Goal: Subscribe to service/newsletter

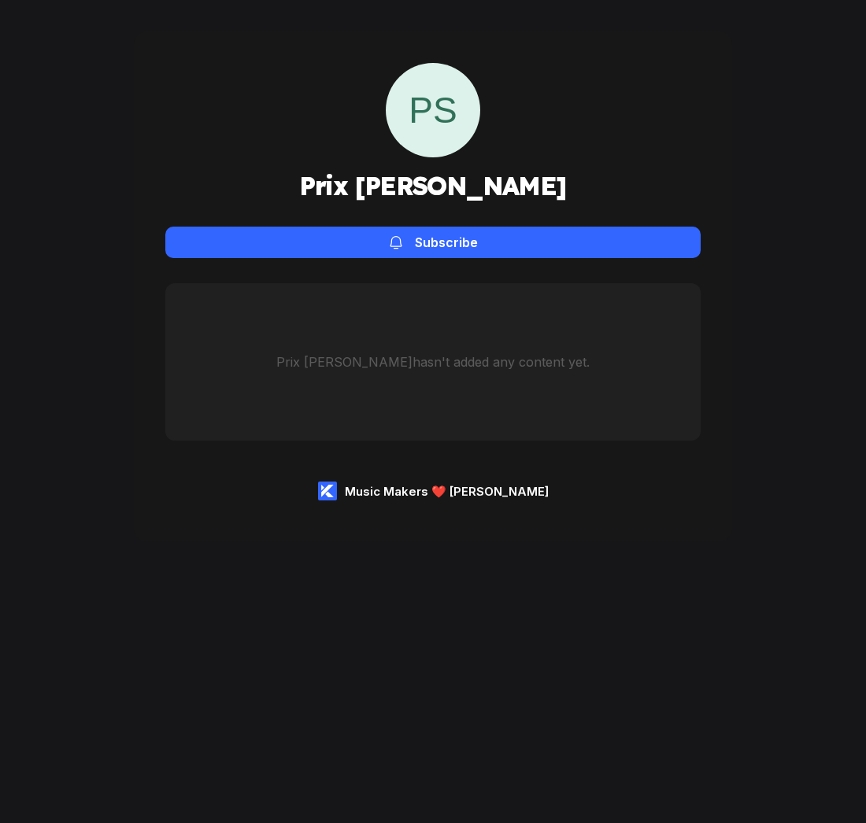
drag, startPoint x: 502, startPoint y: 165, endPoint x: 509, endPoint y: 176, distance: 13.1
click at [507, 172] on div "PS Prix Stanley Subscribe" at bounding box center [432, 160] width 535 height 195
drag, startPoint x: 508, startPoint y: 182, endPoint x: 442, endPoint y: 182, distance: 66.1
click at [442, 182] on div "PS Prix Stanley Subscribe" at bounding box center [432, 160] width 535 height 195
click at [508, 187] on div "PS Prix Stanley Subscribe" at bounding box center [432, 160] width 535 height 195
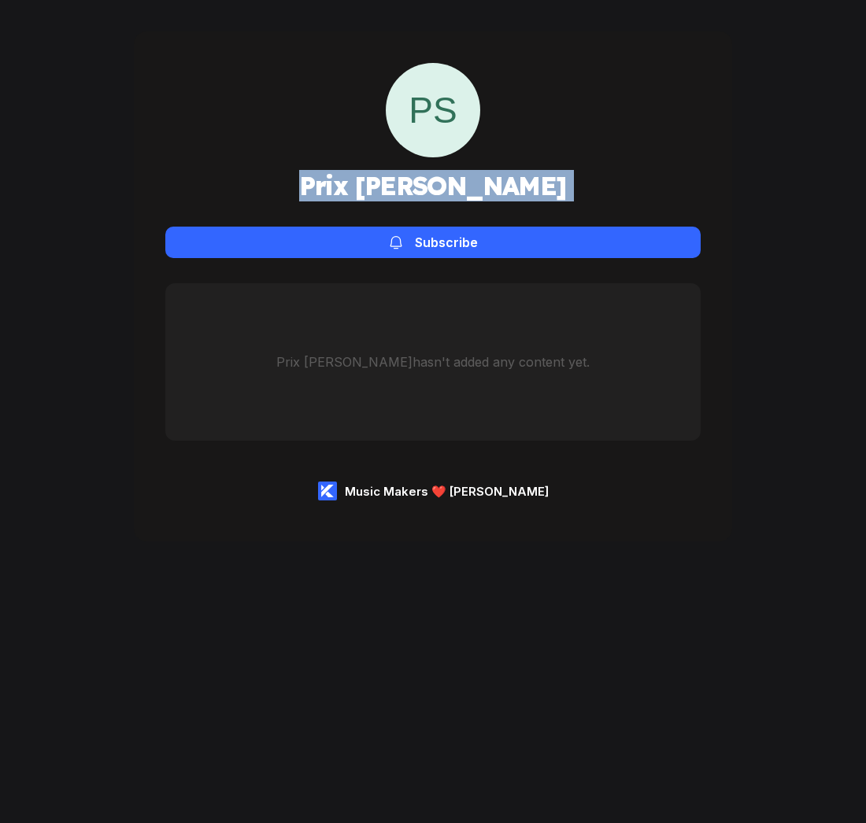
drag, startPoint x: 508, startPoint y: 187, endPoint x: 370, endPoint y: 185, distance: 137.8
click at [370, 185] on div "PS Prix Stanley Subscribe" at bounding box center [432, 160] width 535 height 195
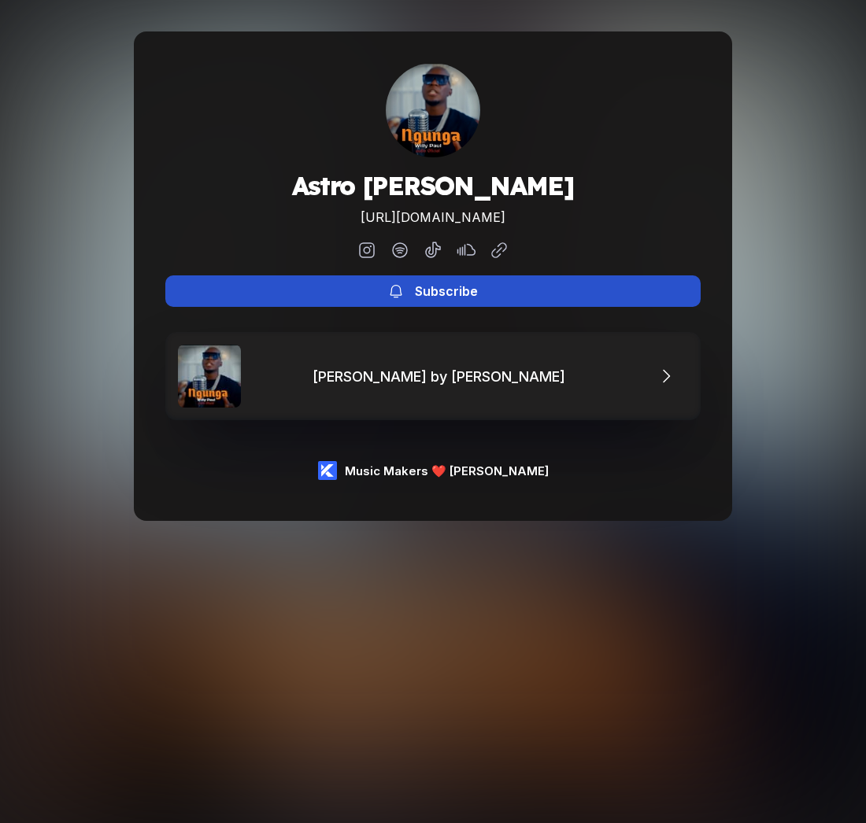
click at [479, 295] on button "Subscribe" at bounding box center [432, 291] width 535 height 31
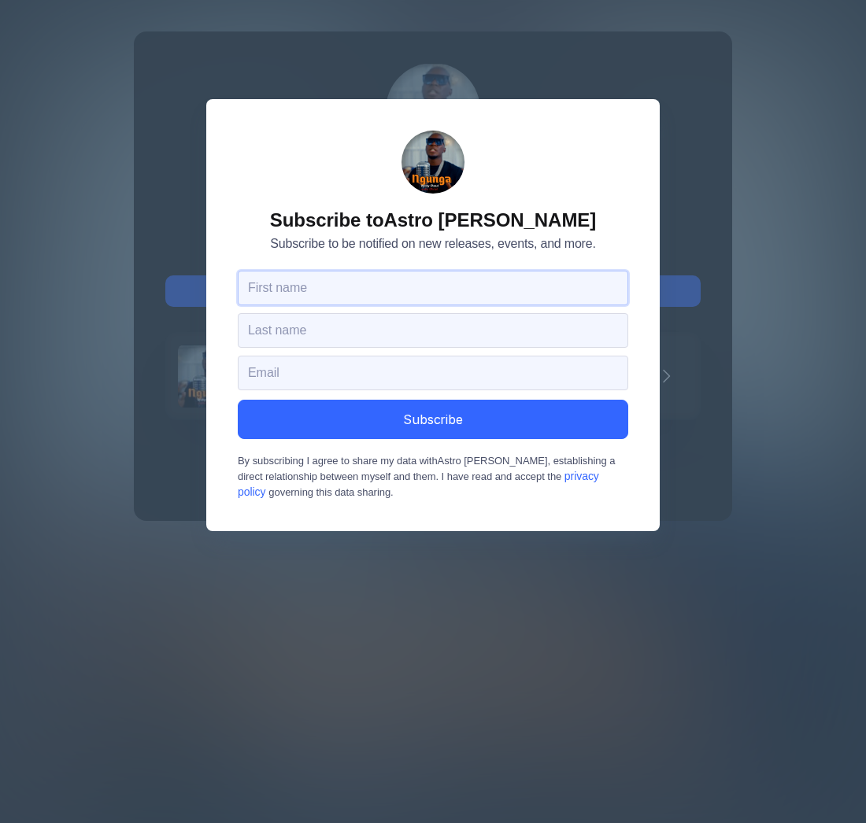
click at [453, 293] on input "text" at bounding box center [433, 288] width 390 height 35
type input "Alina"
click at [378, 333] on input "text" at bounding box center [433, 330] width 390 height 35
type input "V"
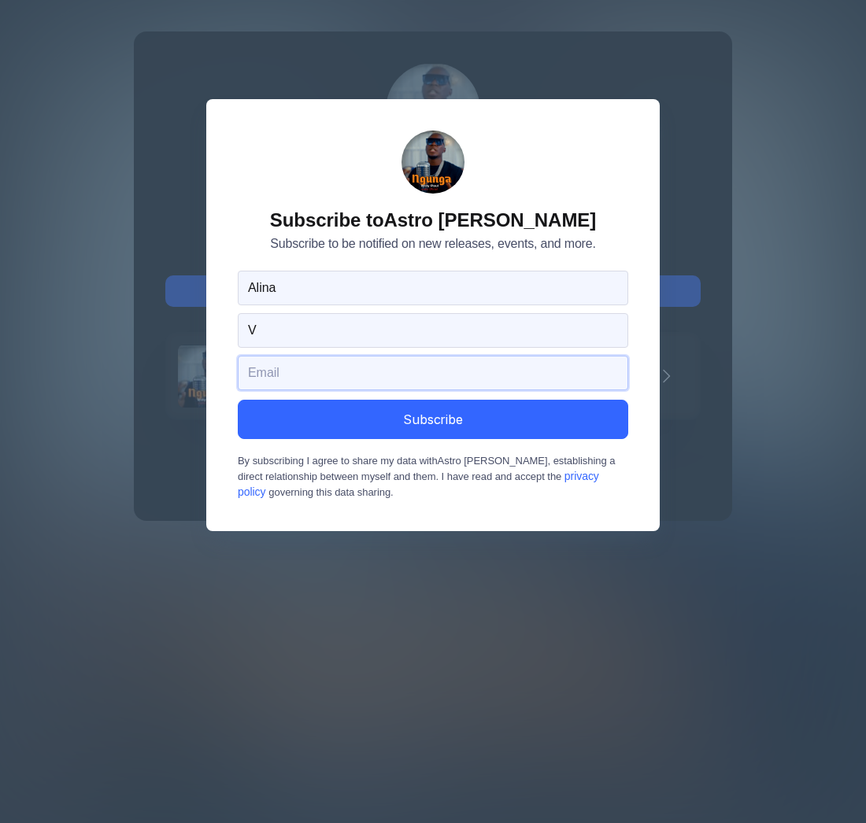
click at [356, 375] on input "email" at bounding box center [433, 373] width 390 height 35
type input "alina@korda.co"
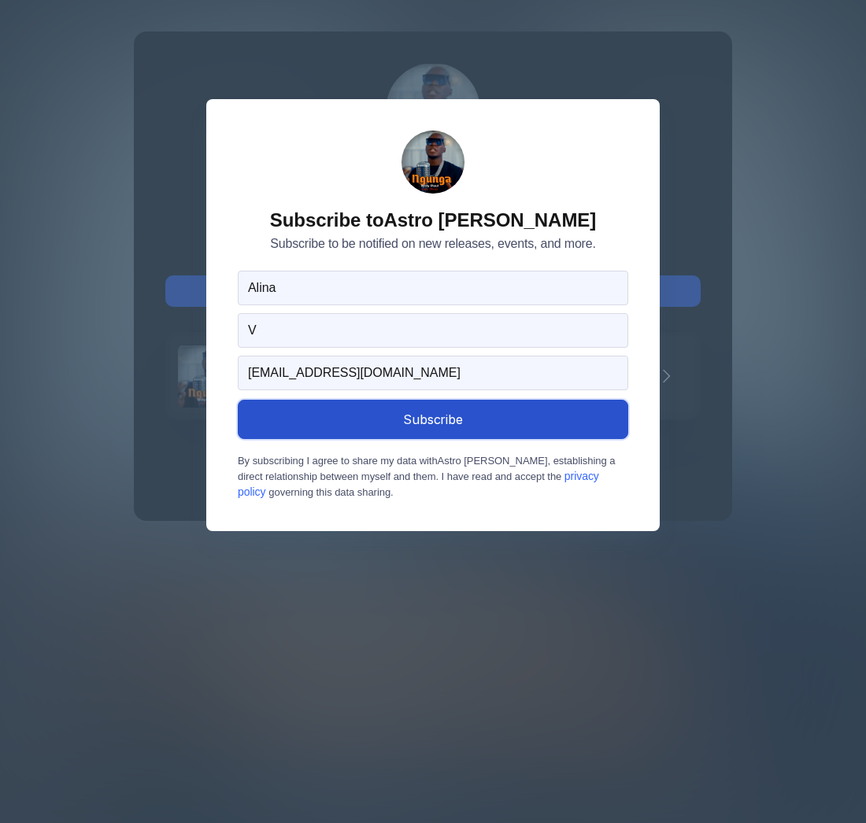
click at [351, 426] on button "Subscribe" at bounding box center [433, 419] width 390 height 39
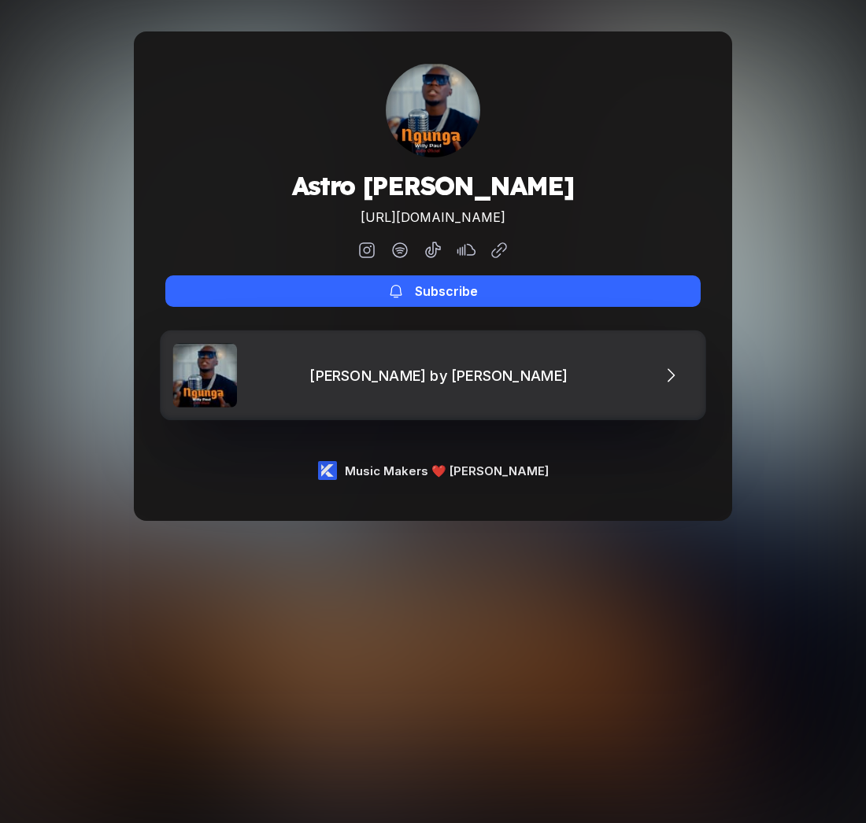
click at [417, 371] on div "Willy Paul-Ngunga by Astro nauta" at bounding box center [442, 375] width 266 height 17
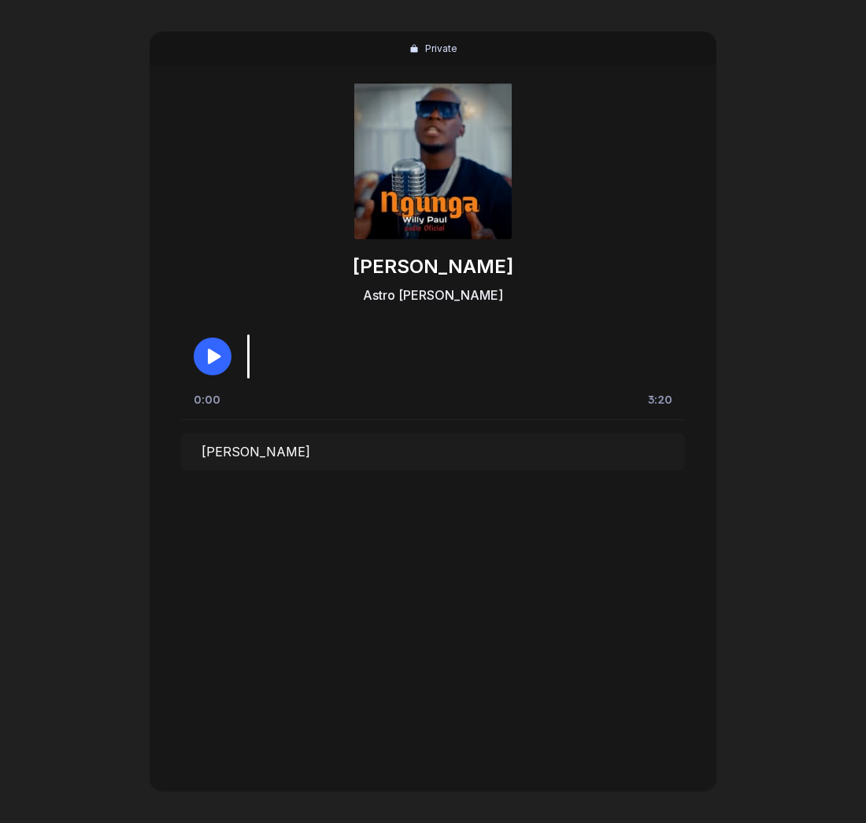
click at [227, 358] on button "button" at bounding box center [213, 357] width 38 height 38
